Goal: Task Accomplishment & Management: Use online tool/utility

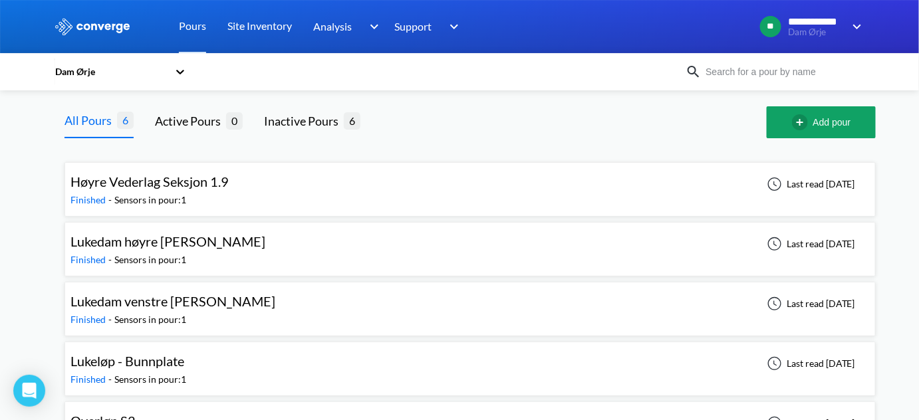
click at [504, 127] on div at bounding box center [574, 122] width 385 height 32
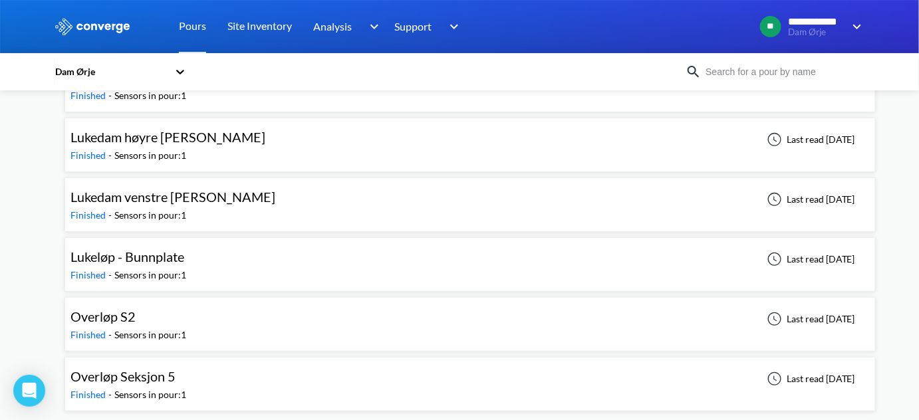
click at [147, 312] on div "Overløp S2" at bounding box center [129, 317] width 116 height 21
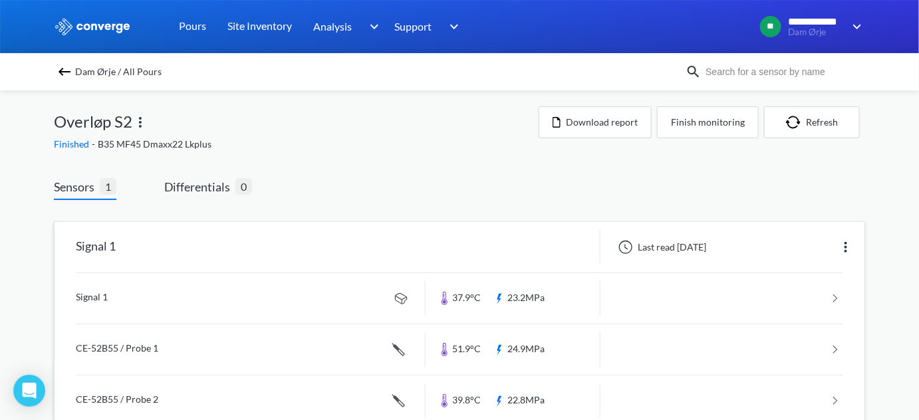
scroll to position [32, 0]
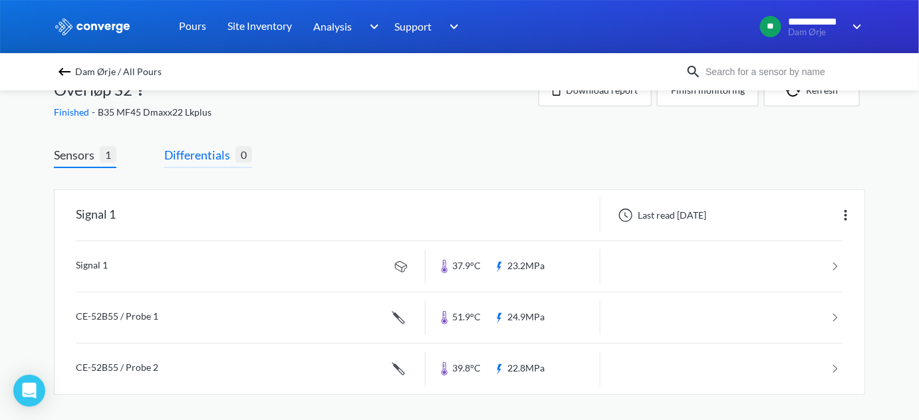
click at [234, 160] on span "Differentials" at bounding box center [199, 155] width 71 height 19
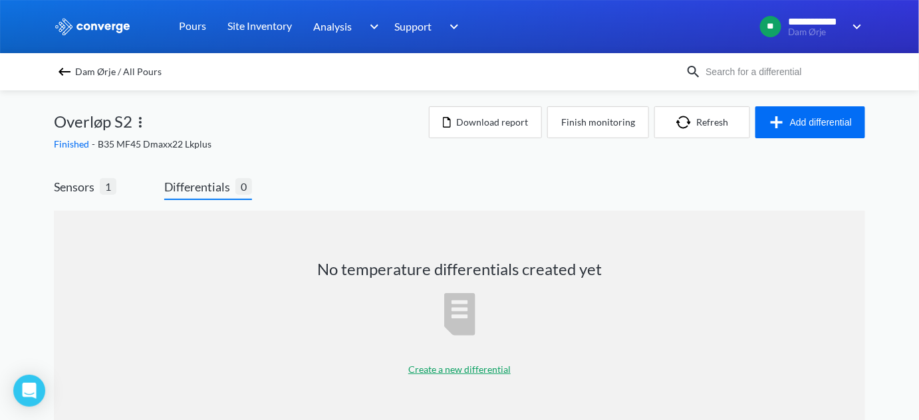
scroll to position [29, 0]
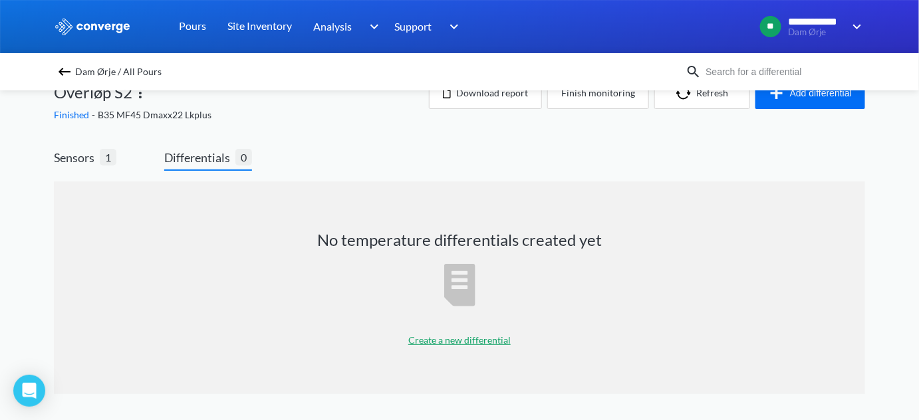
click at [458, 333] on p "Create a new differential" at bounding box center [459, 340] width 102 height 15
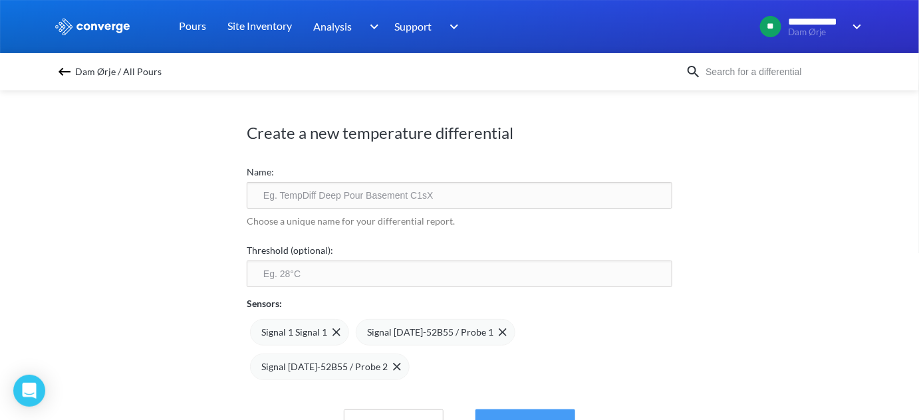
click at [561, 410] on button "Save" at bounding box center [526, 426] width 100 height 32
click at [503, 410] on button "Save" at bounding box center [526, 426] width 100 height 32
click at [357, 207] on input "text" at bounding box center [460, 195] width 426 height 27
type input "gewg"
click at [524, 410] on button "Save" at bounding box center [526, 426] width 100 height 32
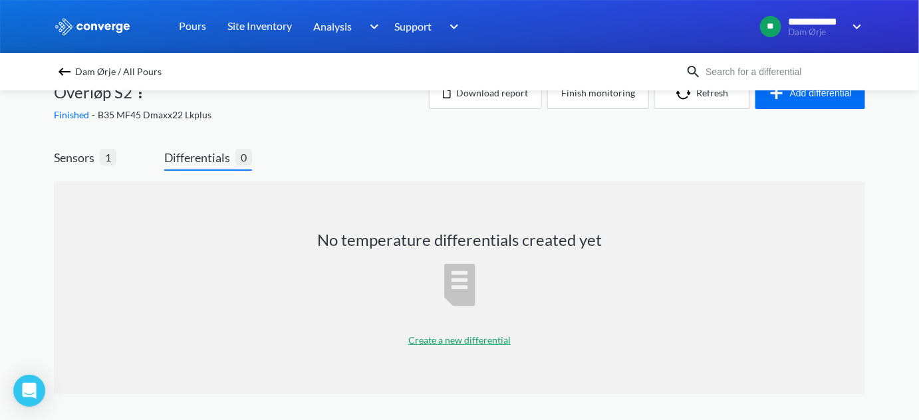
scroll to position [0, 0]
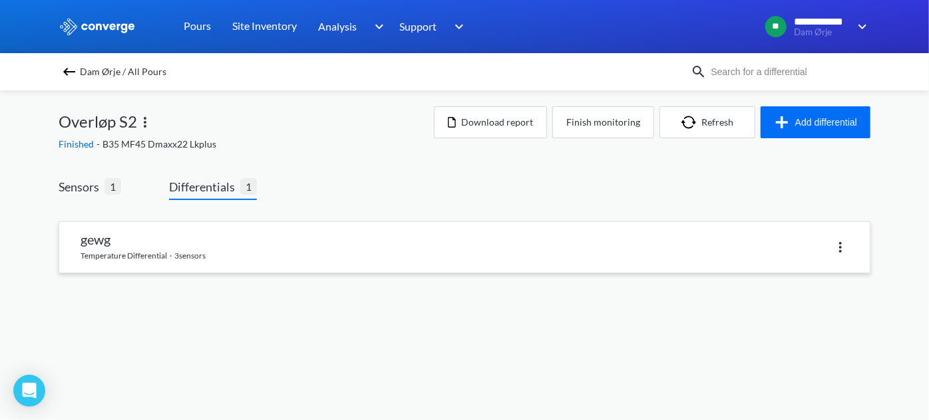
click at [315, 245] on link at bounding box center [464, 247] width 810 height 51
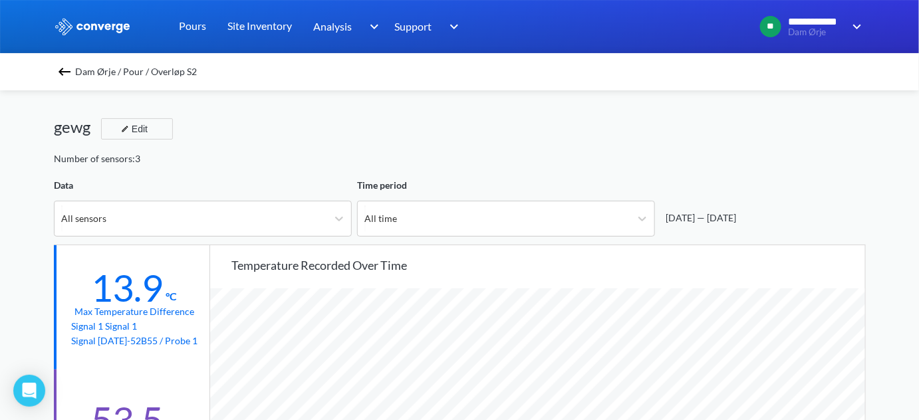
click at [67, 71] on img at bounding box center [65, 72] width 16 height 16
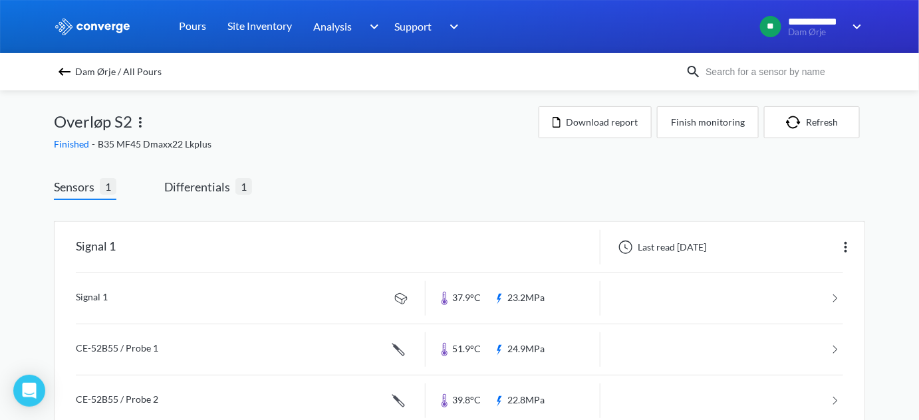
click at [102, 72] on span "Dam Ørje / All Pours" at bounding box center [118, 72] width 86 height 19
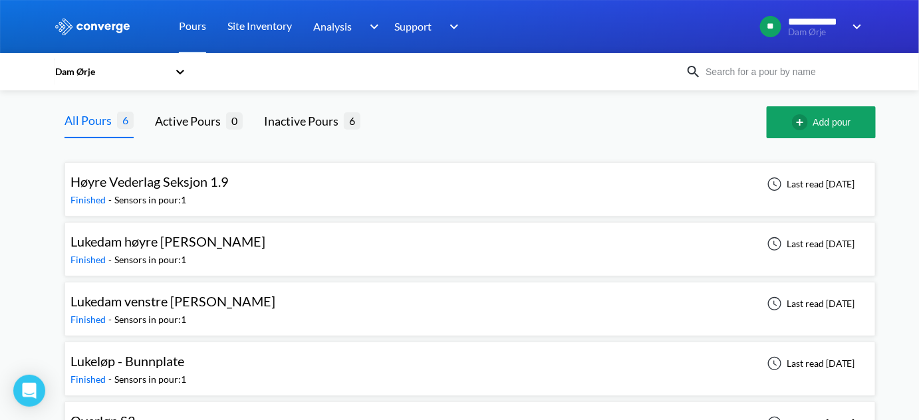
click at [159, 246] on span "Lukedam høyre [PERSON_NAME]" at bounding box center [168, 242] width 195 height 16
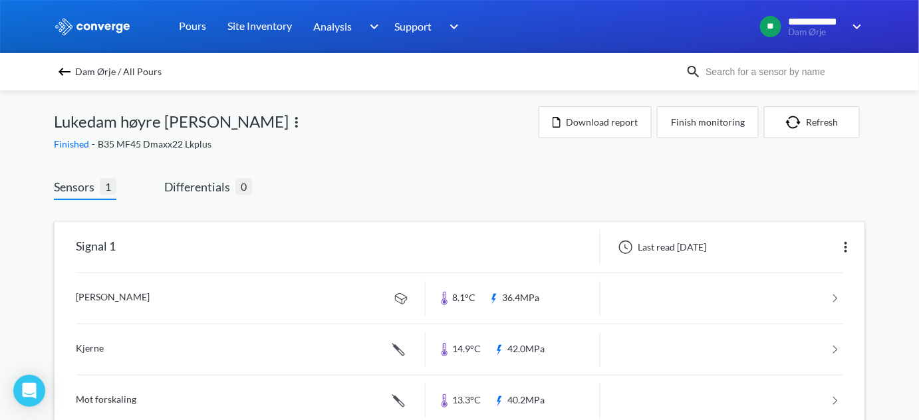
scroll to position [32, 0]
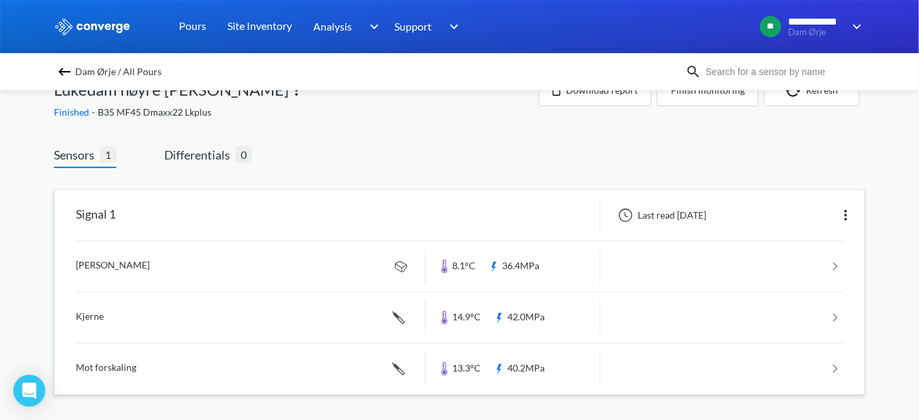
click at [144, 315] on link at bounding box center [460, 318] width 768 height 51
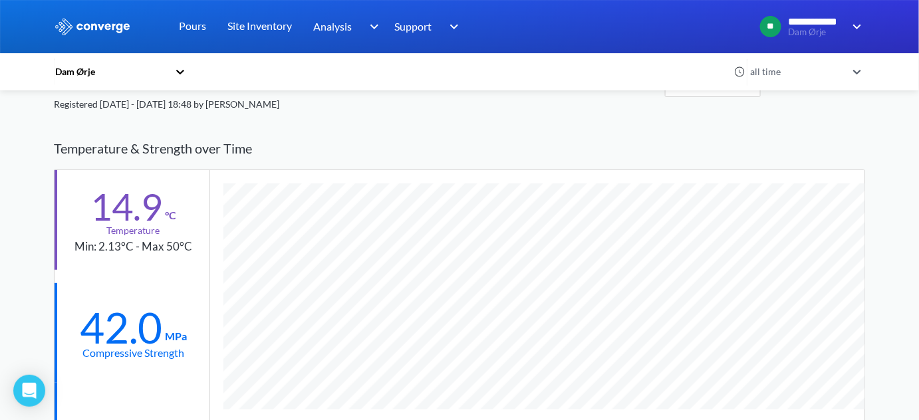
scroll to position [44, 0]
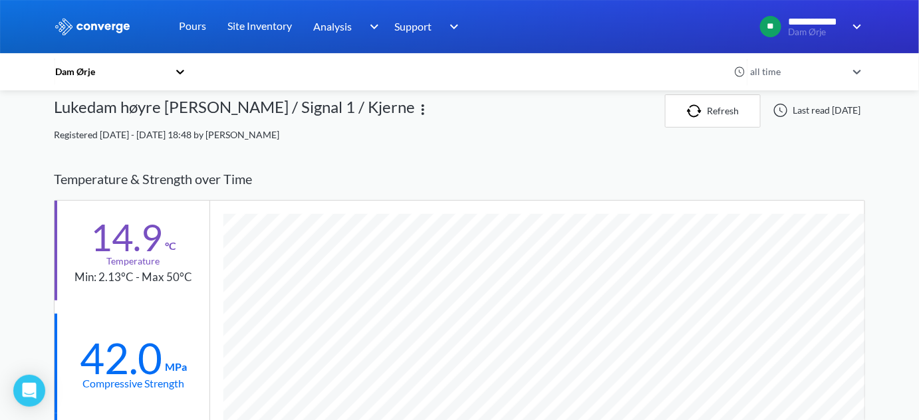
scroll to position [0, 0]
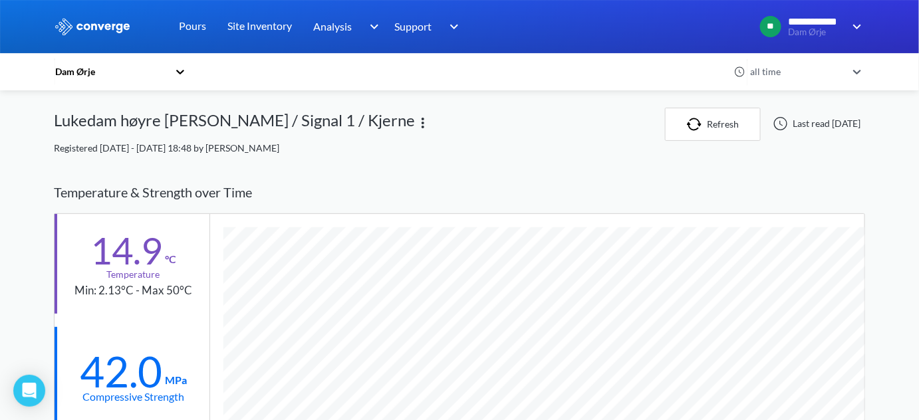
click at [71, 76] on div "Dam Ørje" at bounding box center [111, 72] width 114 height 15
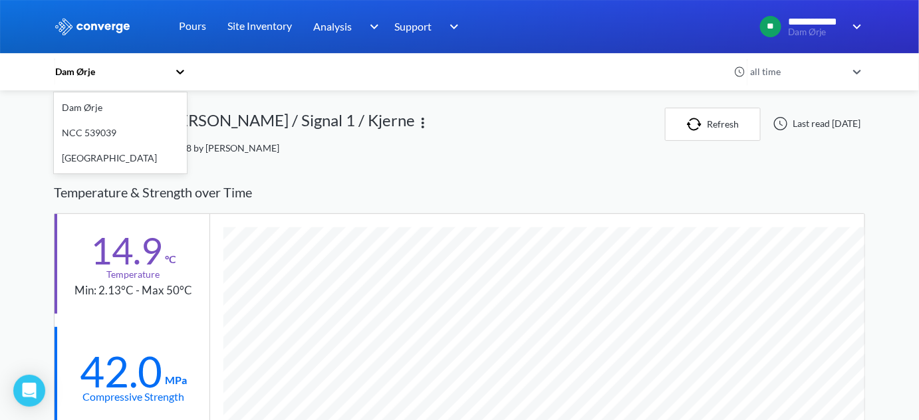
click at [75, 105] on div "Dam Ørje" at bounding box center [120, 107] width 133 height 25
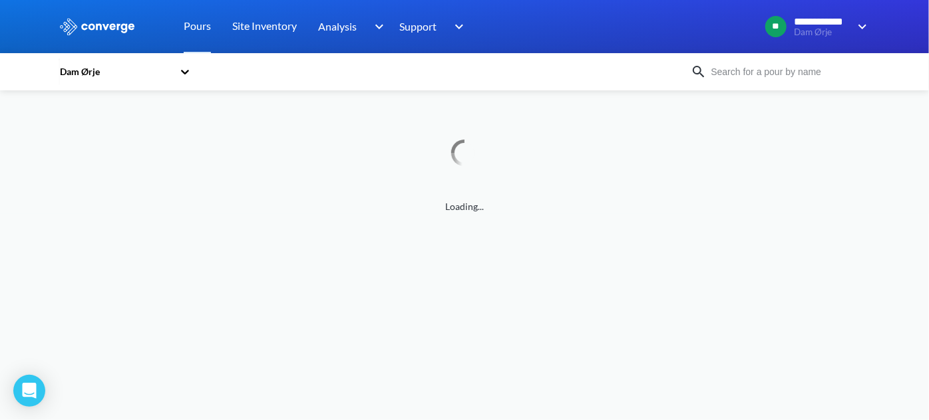
click at [181, 72] on icon at bounding box center [184, 71] width 13 height 13
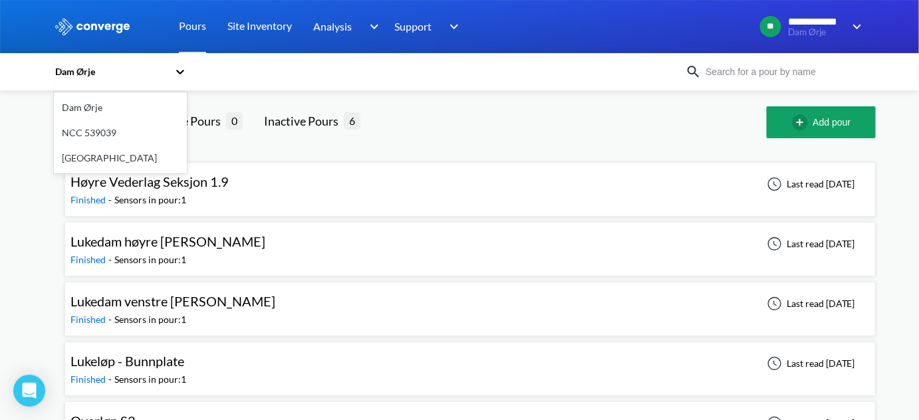
click at [93, 157] on div "[GEOGRAPHIC_DATA]" at bounding box center [120, 158] width 133 height 25
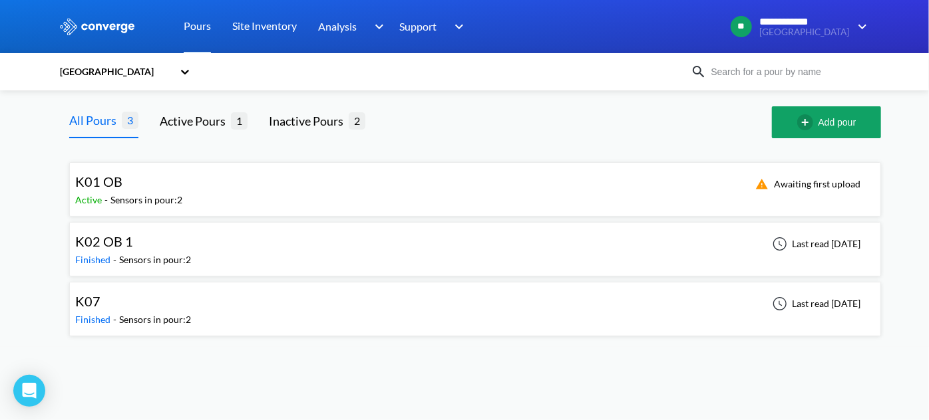
click at [245, 306] on div "K07 Finished - Sensors in pour: 2 Last read [DATE]" at bounding box center [475, 309] width 800 height 43
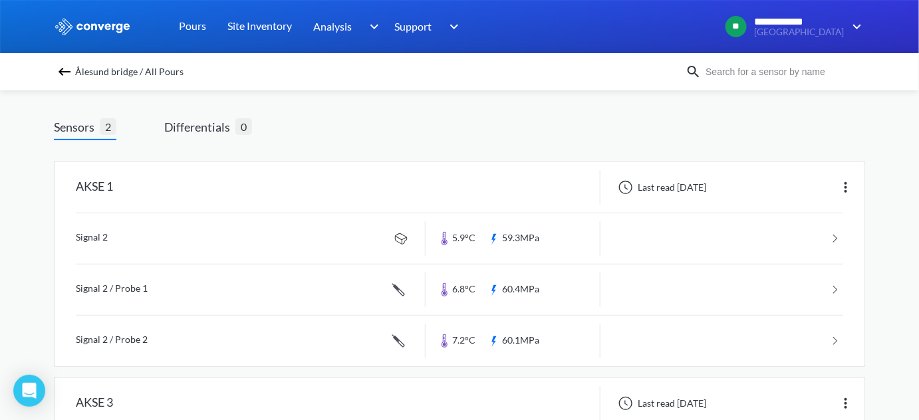
scroll to position [63, 0]
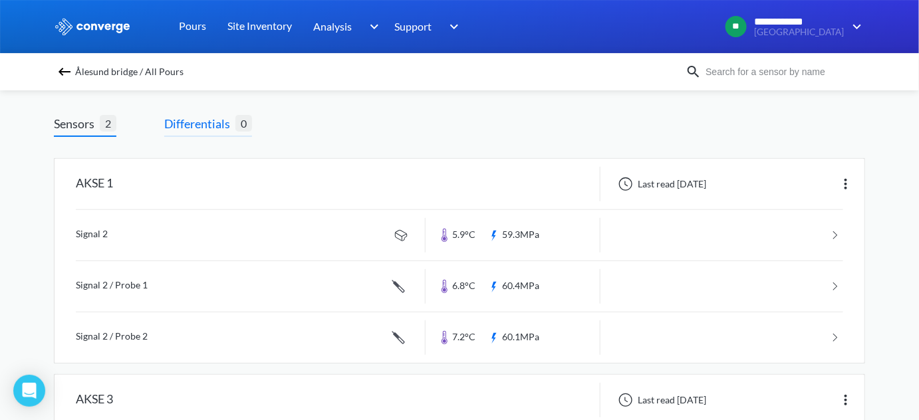
click at [209, 124] on span "Differentials" at bounding box center [199, 123] width 71 height 19
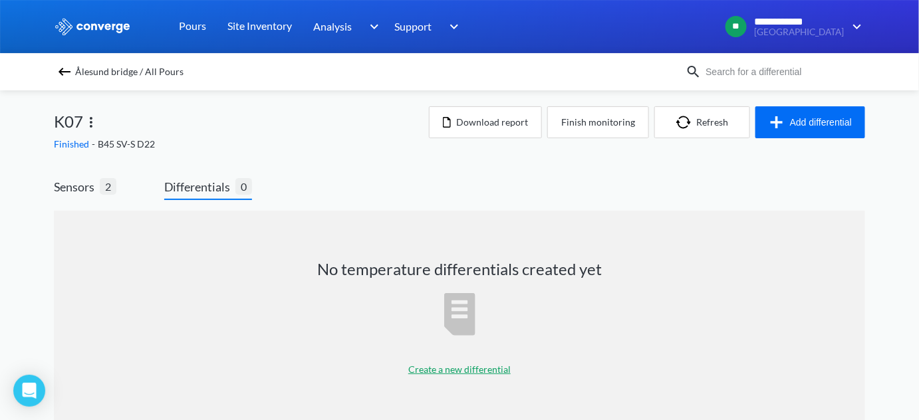
scroll to position [29, 0]
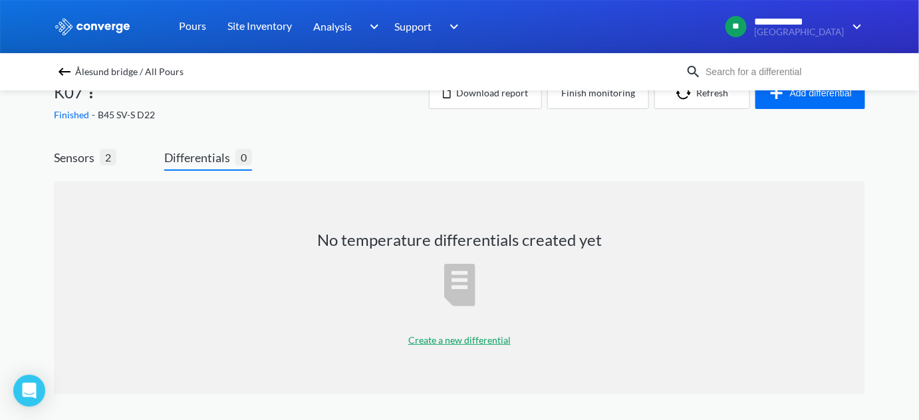
click at [456, 341] on p "Create a new differential" at bounding box center [459, 340] width 102 height 15
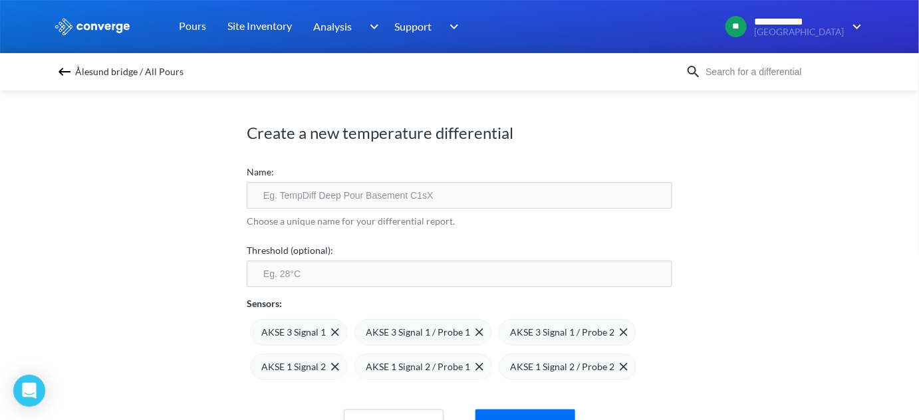
click at [337, 200] on input "text" at bounding box center [460, 195] width 426 height 27
type input "test"
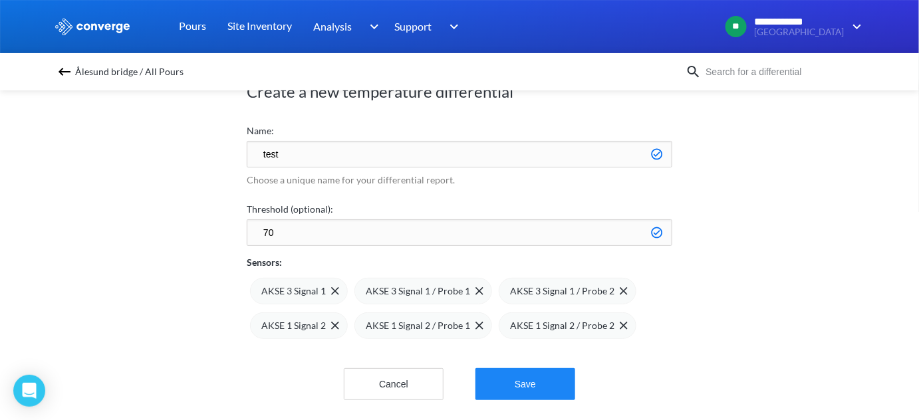
type input "70"
click at [519, 383] on button "Save" at bounding box center [526, 385] width 100 height 32
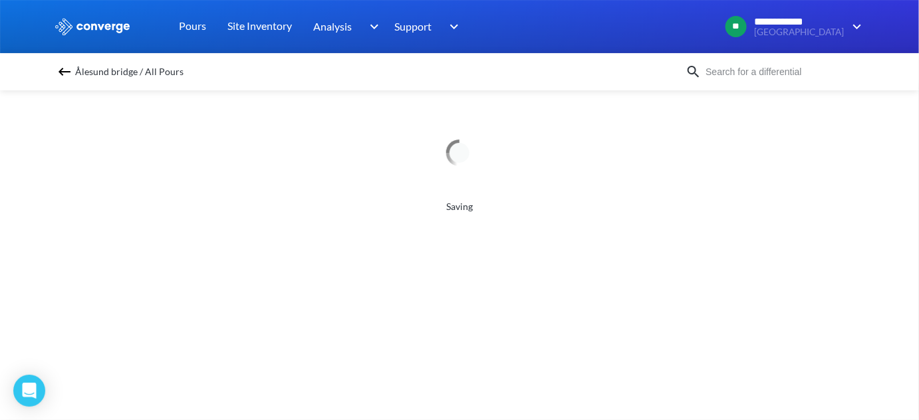
scroll to position [0, 0]
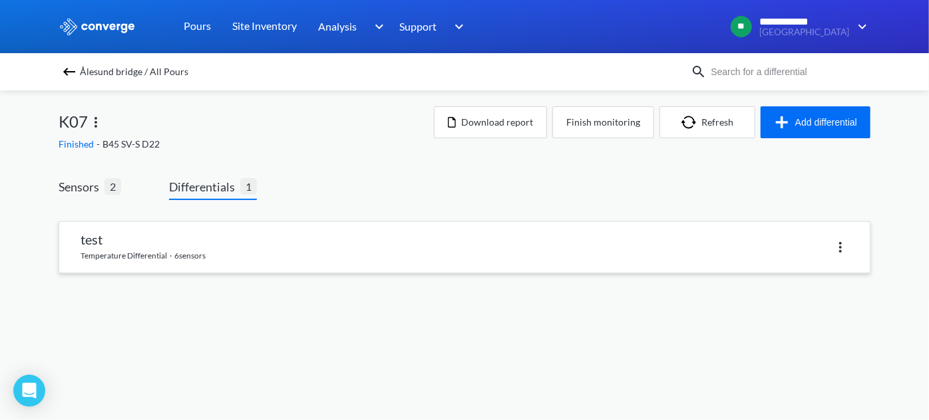
click at [337, 244] on link at bounding box center [464, 247] width 810 height 51
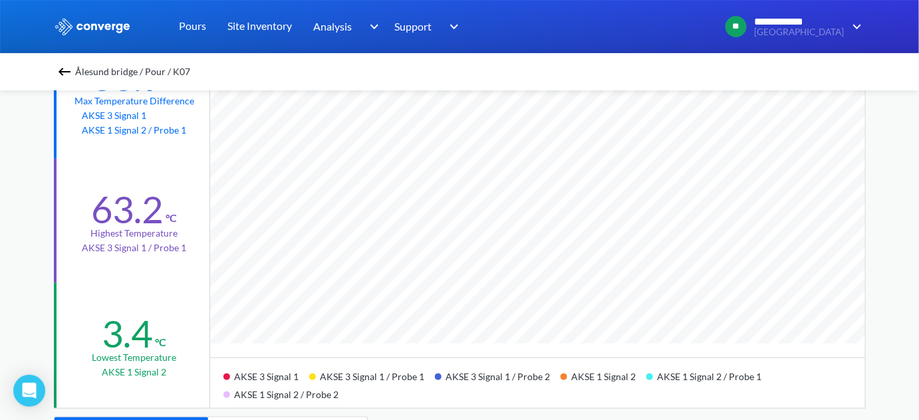
scroll to position [212, 0]
drag, startPoint x: 420, startPoint y: 374, endPoint x: 313, endPoint y: 371, distance: 107.8
click at [313, 371] on div "AKSE 3 Signal 1 / Probe 1" at bounding box center [372, 375] width 126 height 18
click at [64, 68] on img at bounding box center [65, 72] width 16 height 16
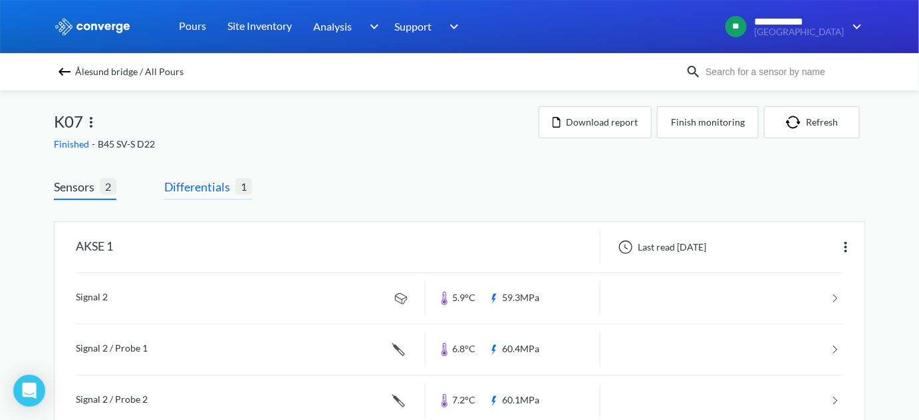
click at [196, 192] on span "Differentials" at bounding box center [199, 187] width 71 height 19
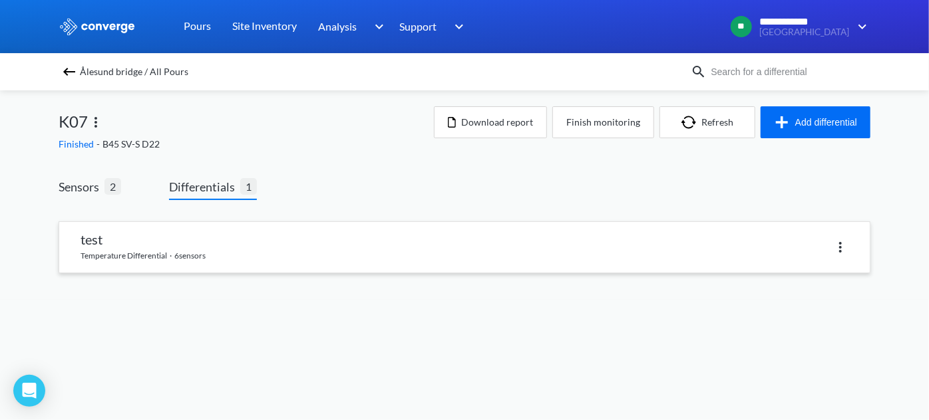
click at [285, 246] on link at bounding box center [464, 247] width 810 height 51
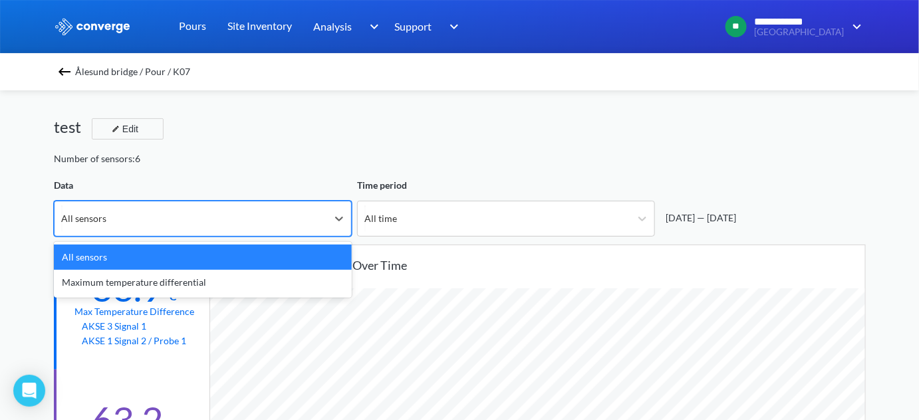
click at [315, 223] on div "All sensors" at bounding box center [191, 219] width 273 height 35
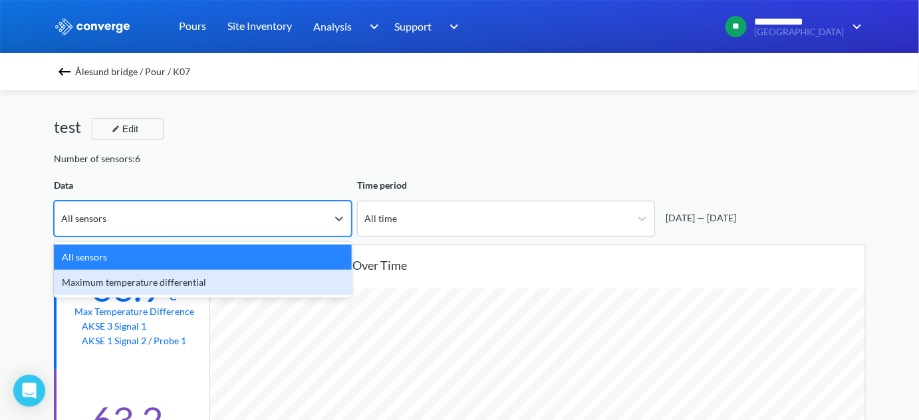
click at [277, 275] on div "Maximum temperature differential" at bounding box center [203, 282] width 298 height 25
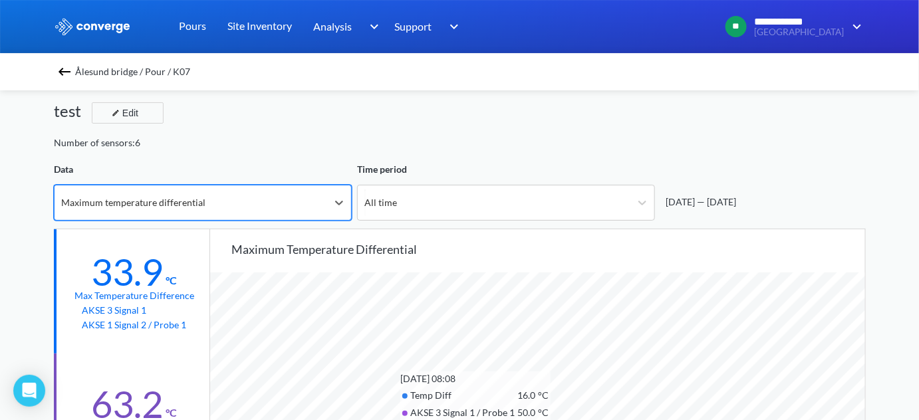
scroll to position [15, 0]
click at [132, 116] on div "Edit" at bounding box center [123, 114] width 35 height 16
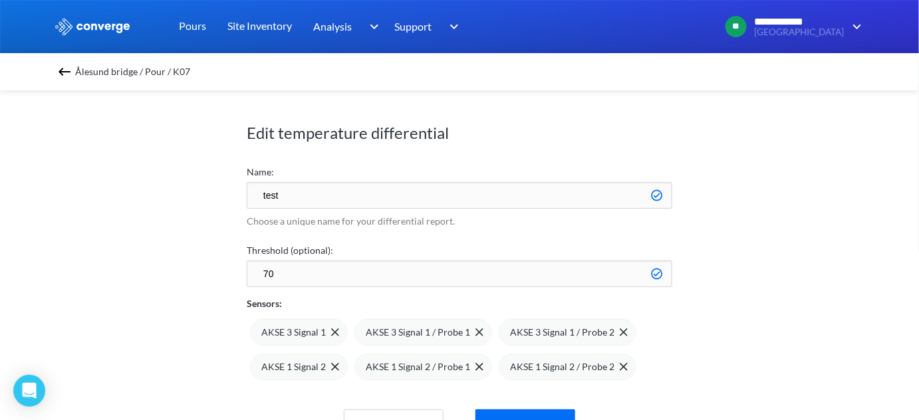
drag, startPoint x: 307, startPoint y: 273, endPoint x: 230, endPoint y: 254, distance: 80.0
click at [230, 254] on div "Edit temperature differential Name: test Choose a unique name for your differen…" at bounding box center [459, 252] width 919 height 337
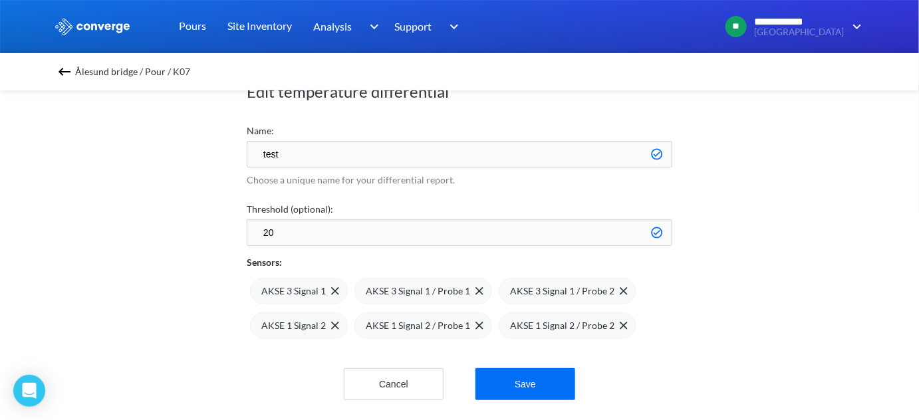
scroll to position [49, 0]
type input "20"
click at [532, 380] on button "Save" at bounding box center [526, 385] width 100 height 32
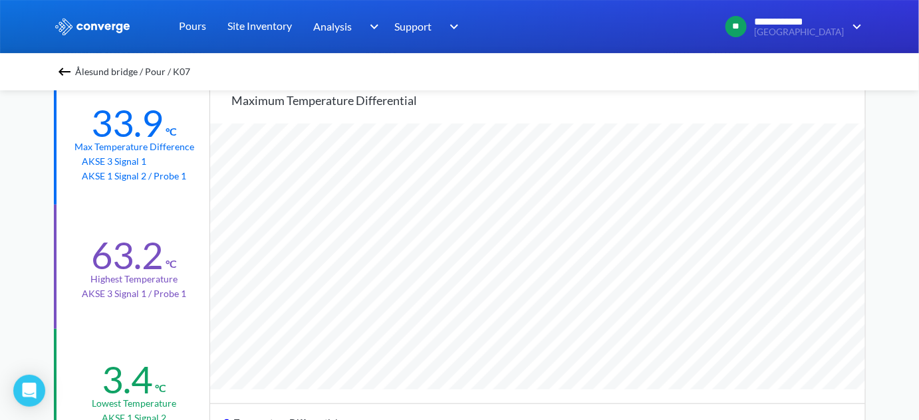
scroll to position [166, 0]
